Goal: Navigation & Orientation: Find specific page/section

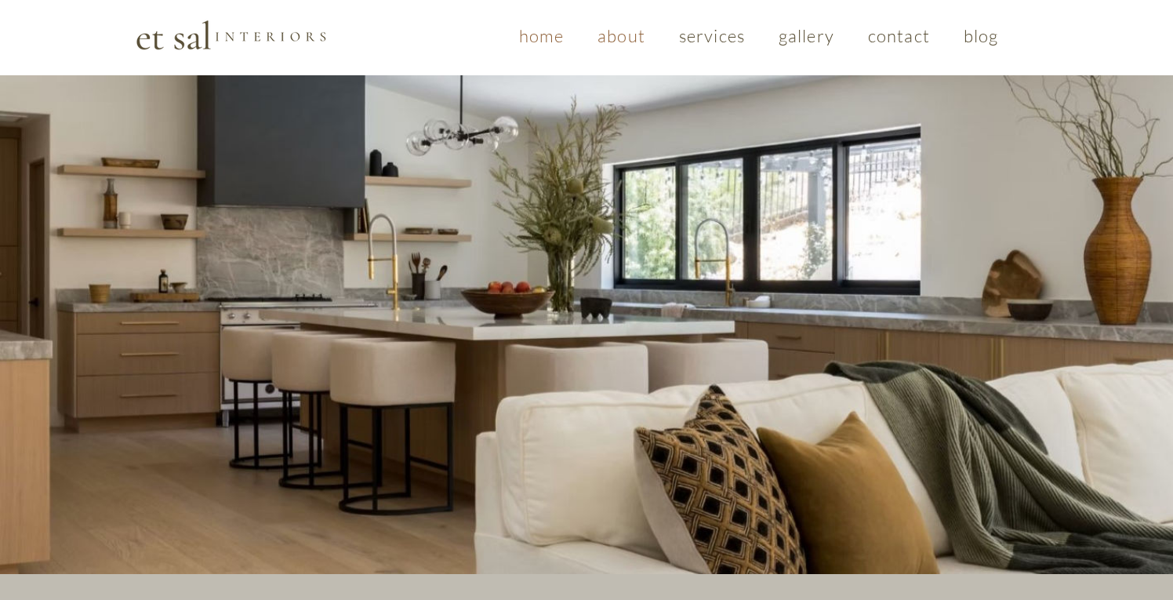
click at [620, 35] on span "about" at bounding box center [622, 35] width 48 height 21
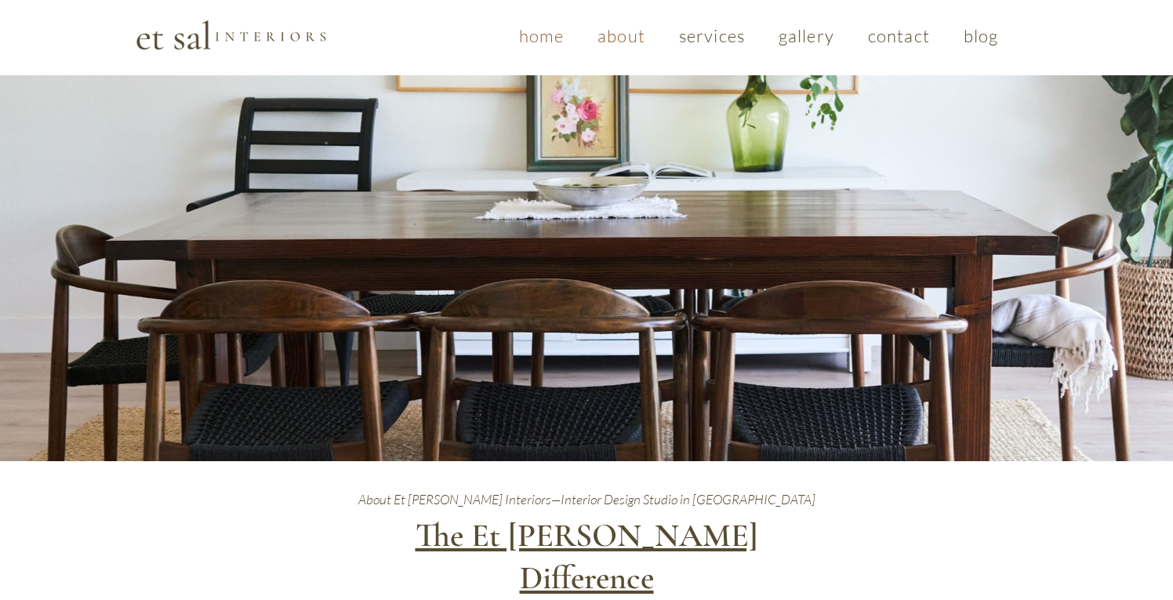
click at [544, 35] on span "home" at bounding box center [541, 35] width 45 height 21
